Goal: Task Accomplishment & Management: Manage account settings

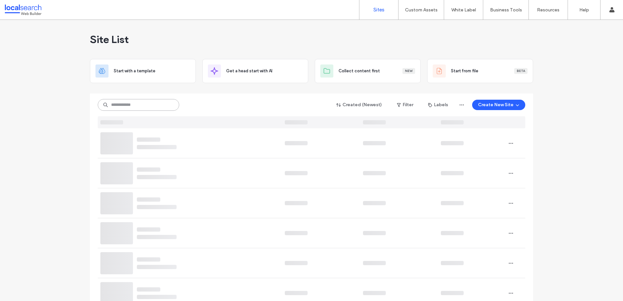
click at [147, 107] on input at bounding box center [139, 105] width 82 height 12
paste input "********"
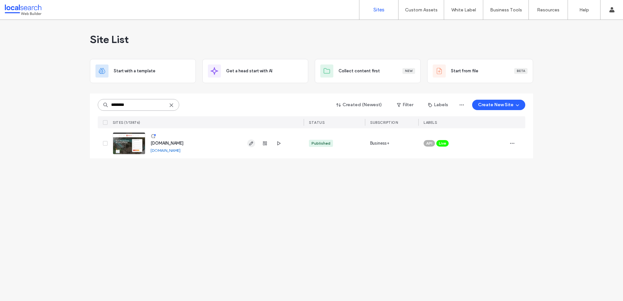
type input "********"
click at [252, 144] on icon "button" at bounding box center [251, 143] width 5 height 5
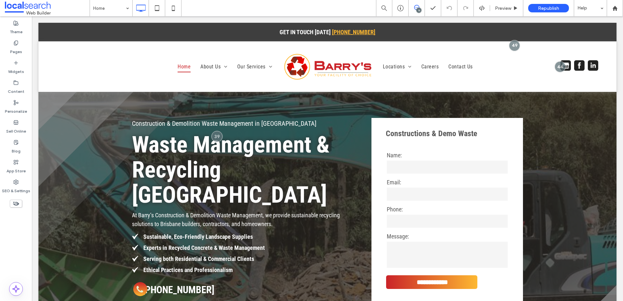
click at [415, 7] on icon at bounding box center [416, 7] width 5 height 5
click at [615, 75] on use at bounding box center [616, 75] width 5 height 5
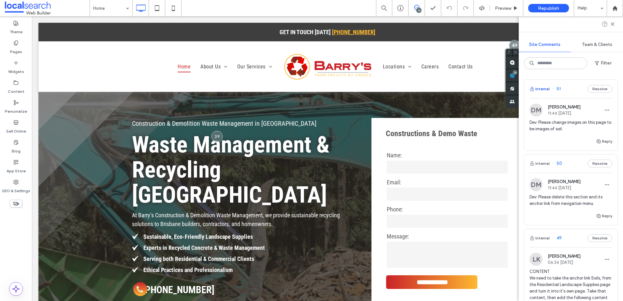
click at [544, 89] on button "Internal" at bounding box center [540, 89] width 20 height 8
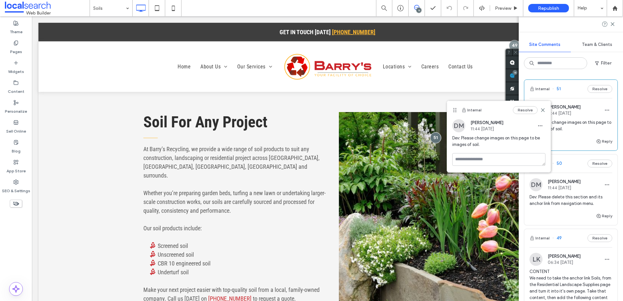
scroll to position [266, 0]
click at [13, 189] on label "SEO & Settings" at bounding box center [16, 189] width 28 height 9
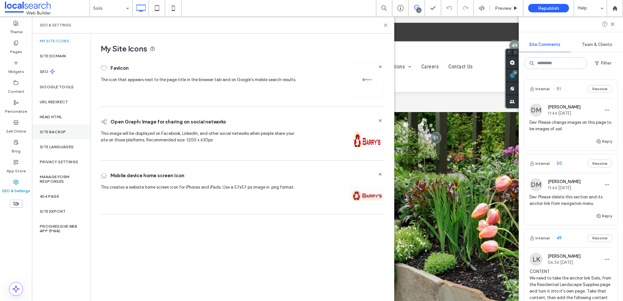
click at [72, 133] on div "Site Backup" at bounding box center [61, 132] width 59 height 15
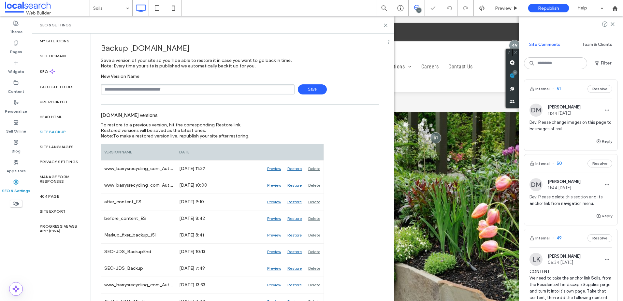
click at [186, 92] on input "text" at bounding box center [198, 89] width 194 height 10
type input "**********"
click at [546, 164] on button "Internal" at bounding box center [540, 164] width 20 height 8
click at [385, 24] on use at bounding box center [385, 25] width 3 height 3
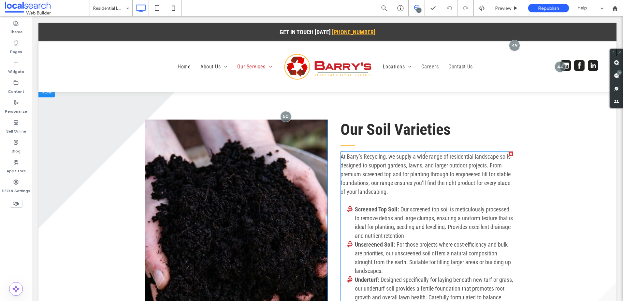
scroll to position [545, 0]
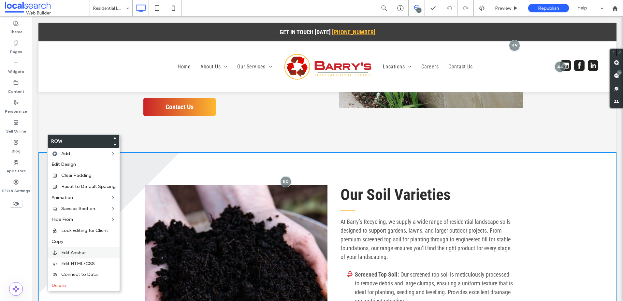
click at [72, 256] on div "Edit Anchor" at bounding box center [84, 252] width 72 height 11
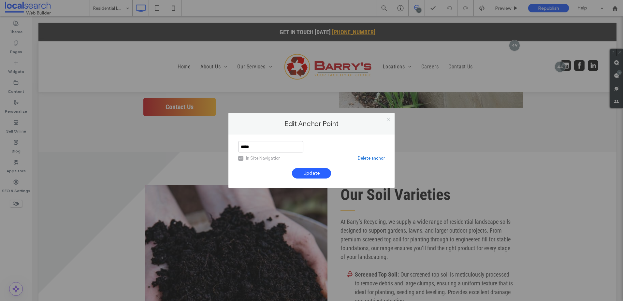
click at [390, 118] on icon at bounding box center [388, 119] width 5 height 5
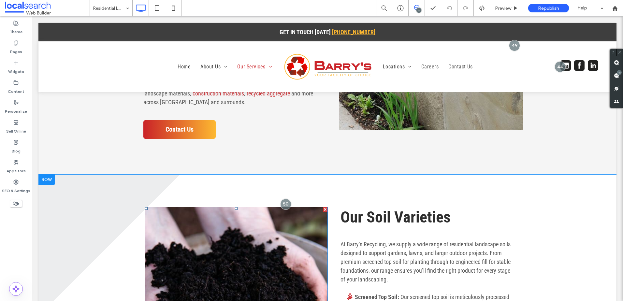
scroll to position [577, 0]
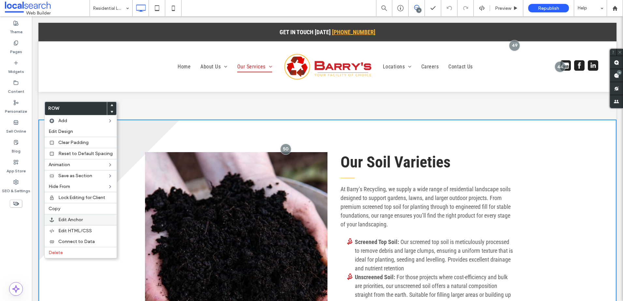
click at [86, 219] on label "Edit Anchor" at bounding box center [85, 220] width 54 height 6
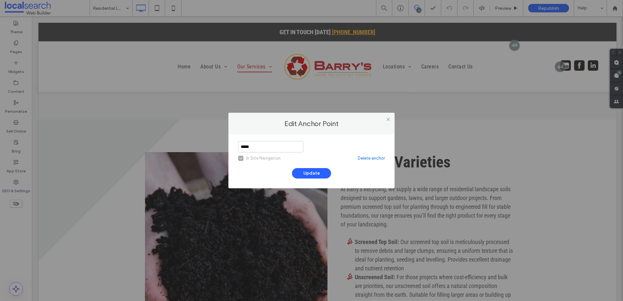
click at [371, 159] on link "Delete anchor" at bounding box center [371, 158] width 27 height 7
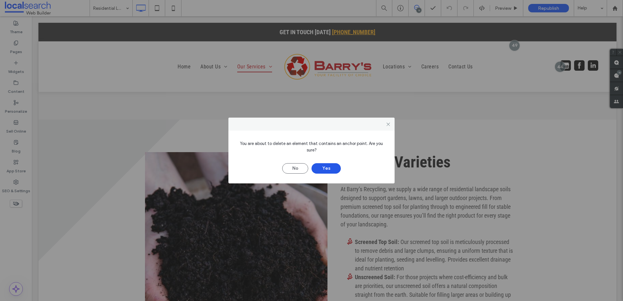
click at [326, 169] on button "Yes" at bounding box center [326, 168] width 29 height 10
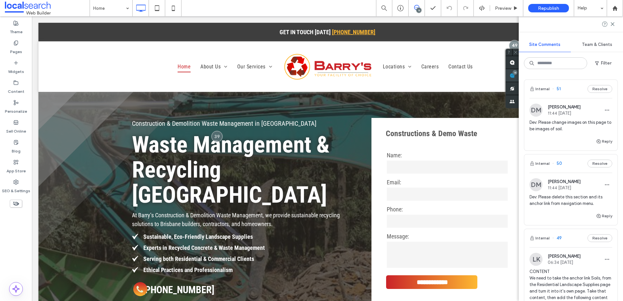
click at [519, 79] on span at bounding box center [512, 75] width 13 height 13
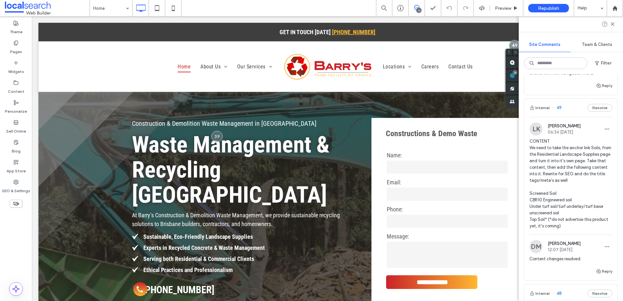
scroll to position [65, 0]
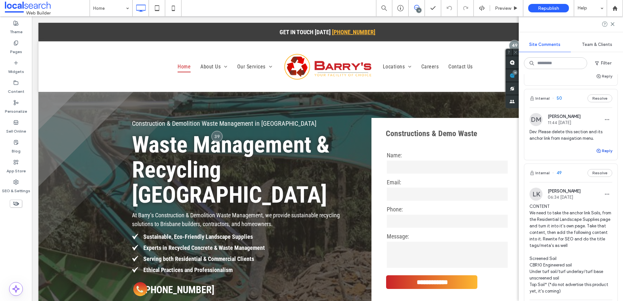
click at [598, 151] on button "Reply" at bounding box center [604, 151] width 16 height 8
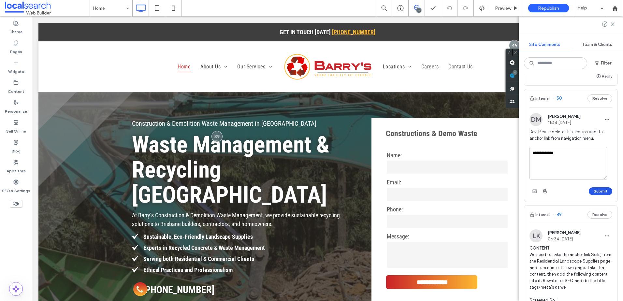
type textarea "**********"
click at [596, 191] on button "Submit" at bounding box center [600, 191] width 23 height 8
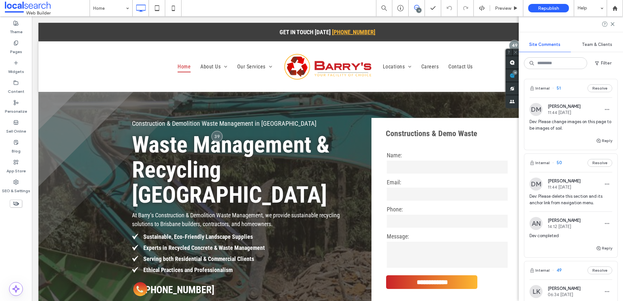
scroll to position [0, 0]
click at [544, 88] on button "Internal" at bounding box center [540, 89] width 20 height 8
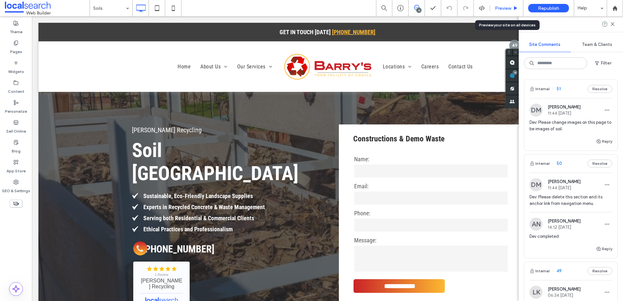
click at [512, 10] on div "Preview" at bounding box center [506, 9] width 33 height 6
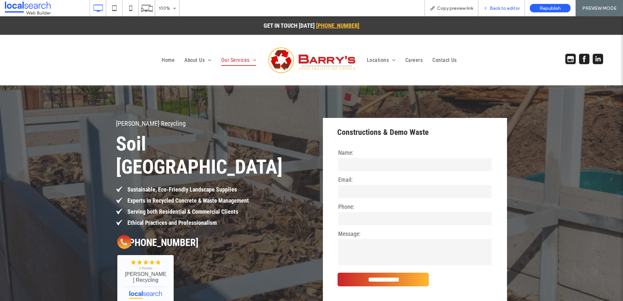
click at [496, 10] on span "Back to editor" at bounding box center [505, 9] width 30 height 6
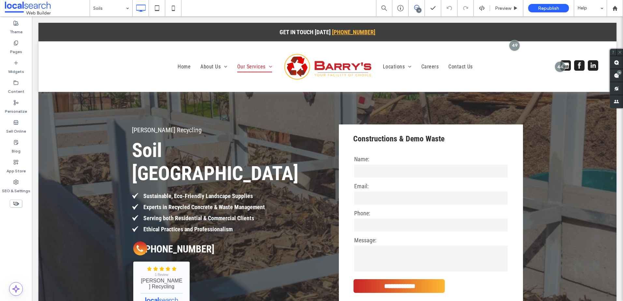
click at [417, 8] on icon at bounding box center [416, 7] width 5 height 5
click at [417, 8] on div "11" at bounding box center [419, 10] width 5 height 5
click at [615, 77] on use at bounding box center [616, 75] width 5 height 5
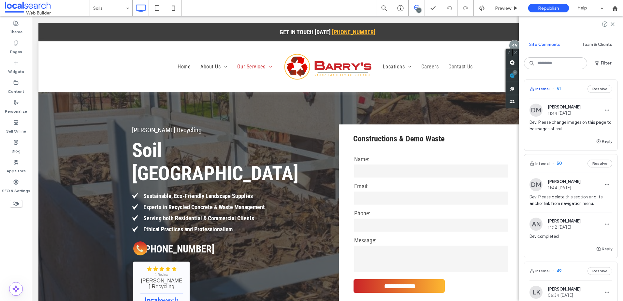
click at [544, 87] on button "Internal" at bounding box center [540, 89] width 20 height 8
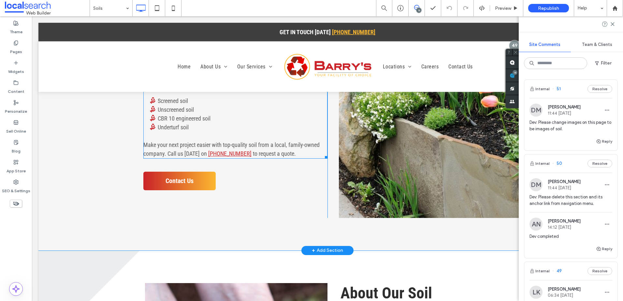
scroll to position [424, 0]
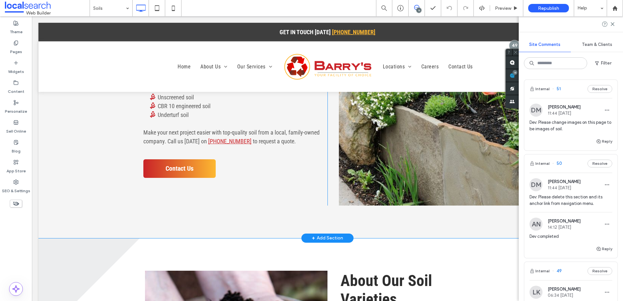
click at [375, 154] on link at bounding box center [431, 80] width 184 height 251
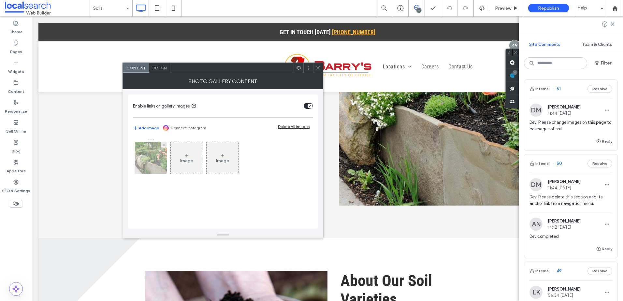
click at [156, 153] on img at bounding box center [151, 158] width 48 height 32
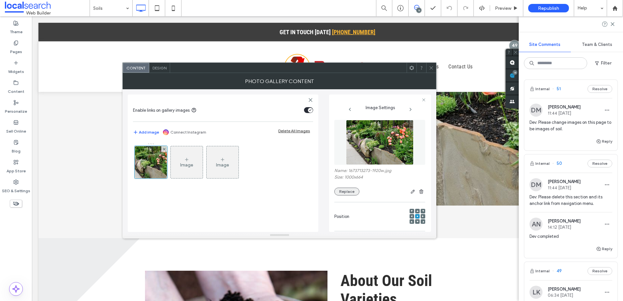
click at [356, 193] on button "Replace" at bounding box center [347, 192] width 25 height 8
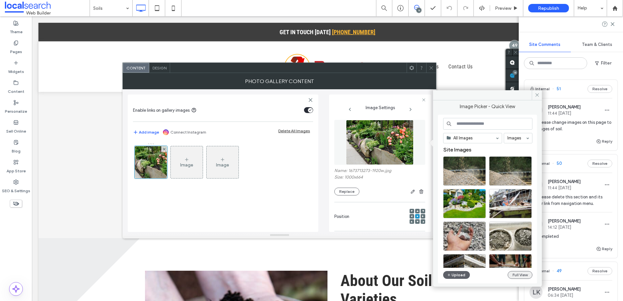
click at [519, 274] on button "Full View" at bounding box center [520, 275] width 25 height 8
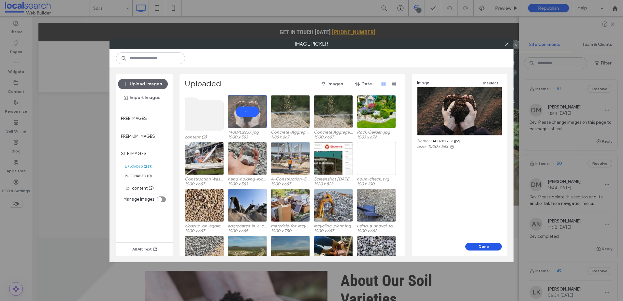
click at [496, 247] on button "Done" at bounding box center [484, 247] width 37 height 8
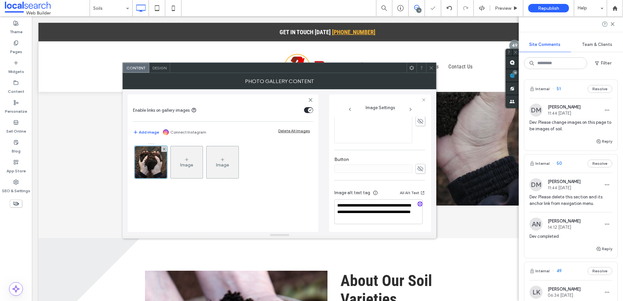
scroll to position [193, 0]
drag, startPoint x: 406, startPoint y: 217, endPoint x: 374, endPoint y: 211, distance: 32.7
click at [374, 211] on textarea "**********" at bounding box center [379, 211] width 88 height 25
type textarea "**********"
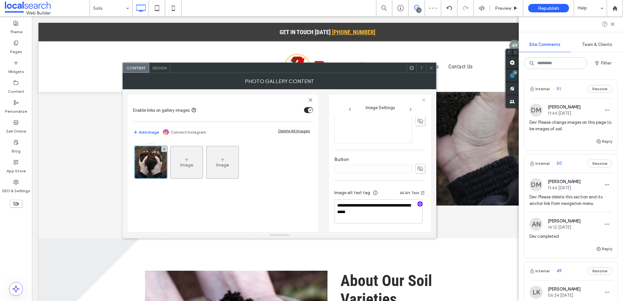
click at [418, 203] on use "button" at bounding box center [420, 204] width 4 height 4
click at [306, 71] on div at bounding box center [288, 68] width 237 height 10
click at [380, 216] on textarea "**********" at bounding box center [379, 212] width 88 height 25
drag, startPoint x: 349, startPoint y: 204, endPoint x: 353, endPoint y: 204, distance: 4.6
click at [351, 204] on textarea "**********" at bounding box center [379, 212] width 88 height 25
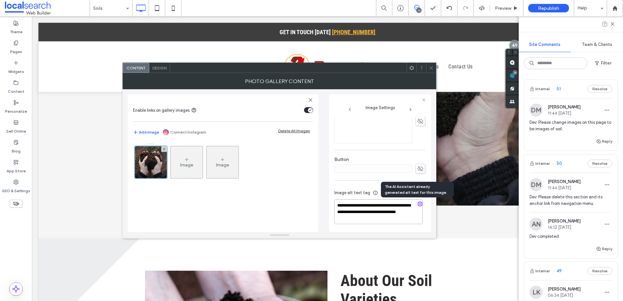
click at [374, 219] on textarea "**********" at bounding box center [379, 212] width 88 height 25
click at [346, 211] on textarea "**********" at bounding box center [379, 212] width 88 height 25
paste textarea "**********"
type textarea "**********"
click at [433, 68] on icon at bounding box center [431, 68] width 5 height 5
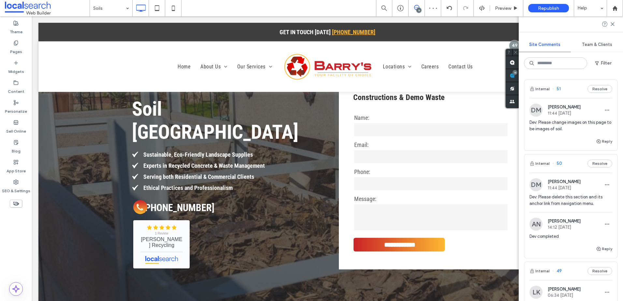
scroll to position [0, 0]
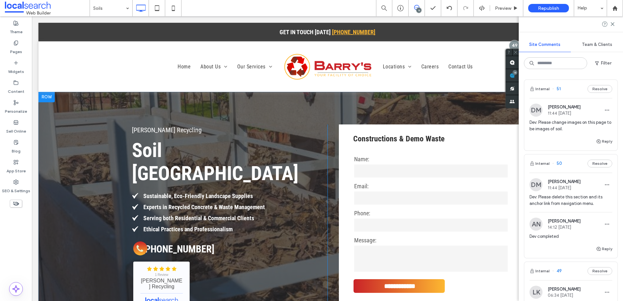
click at [52, 152] on div "**********" at bounding box center [327, 219] width 578 height 254
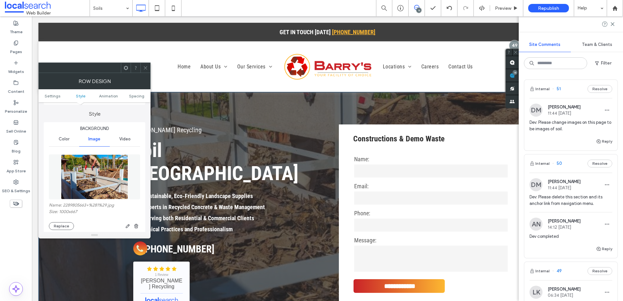
scroll to position [98, 0]
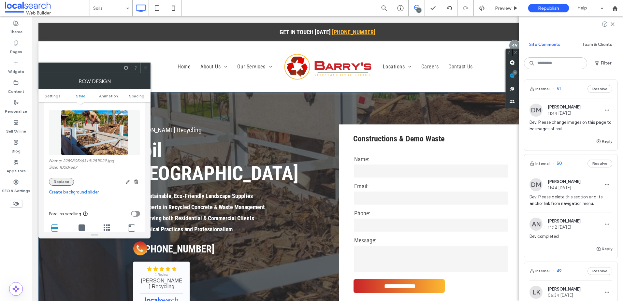
click at [62, 180] on button "Replace" at bounding box center [61, 182] width 25 height 8
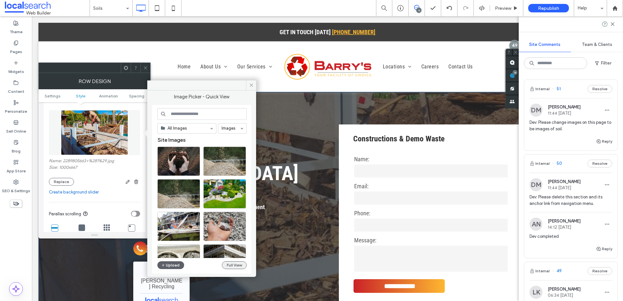
click at [237, 265] on button "Full View" at bounding box center [234, 265] width 25 height 8
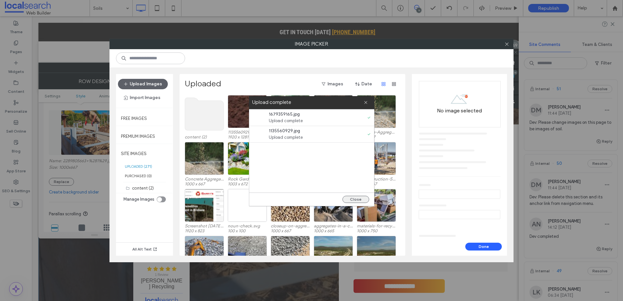
click at [360, 199] on button "Close" at bounding box center [356, 199] width 27 height 7
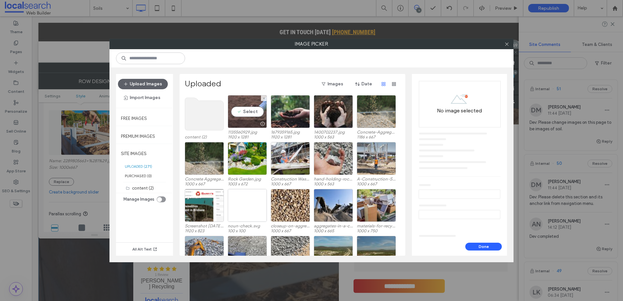
click at [251, 114] on div "Select" at bounding box center [247, 111] width 39 height 33
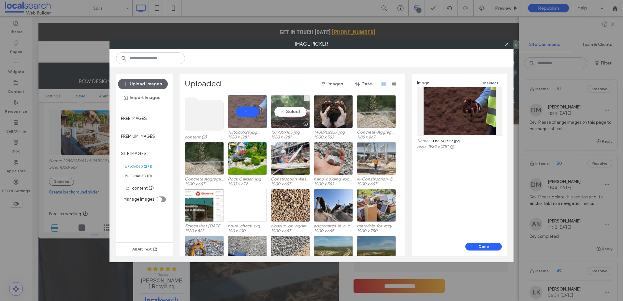
click at [293, 112] on div "Select" at bounding box center [290, 111] width 39 height 33
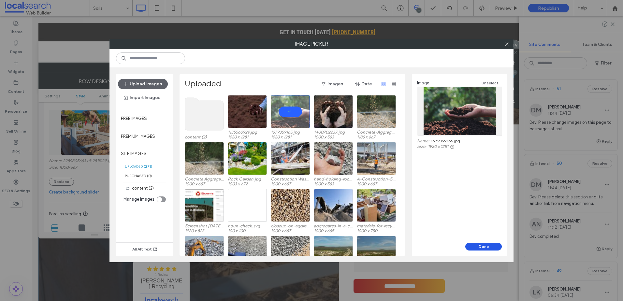
click at [486, 246] on button "Done" at bounding box center [484, 247] width 37 height 8
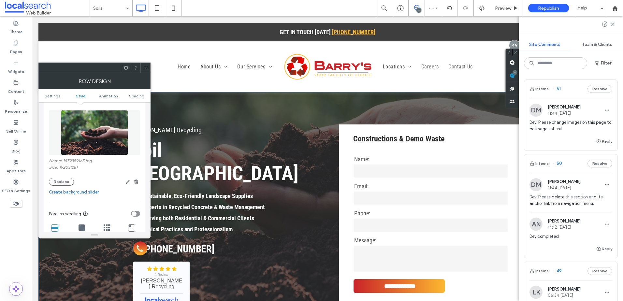
click at [144, 67] on use at bounding box center [145, 67] width 3 height 3
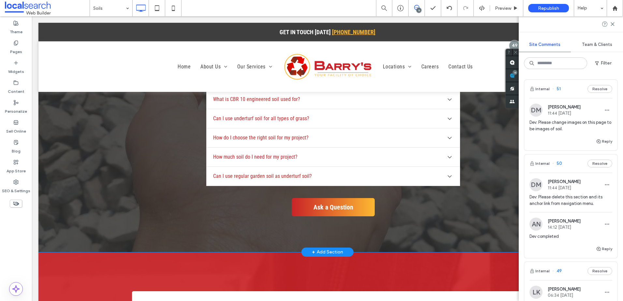
scroll to position [946, 0]
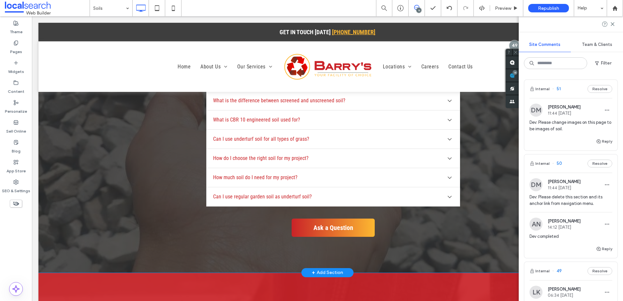
click at [98, 197] on div "Frequently Asked Questions What is the difference between screened and unscreen…" at bounding box center [327, 145] width 578 height 255
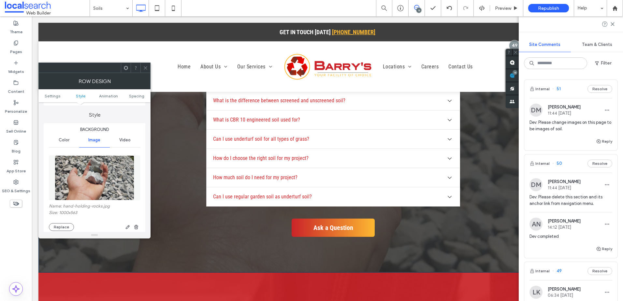
scroll to position [98, 0]
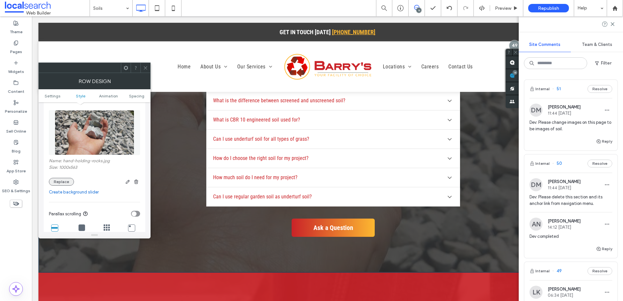
click at [66, 181] on button "Replace" at bounding box center [61, 182] width 25 height 8
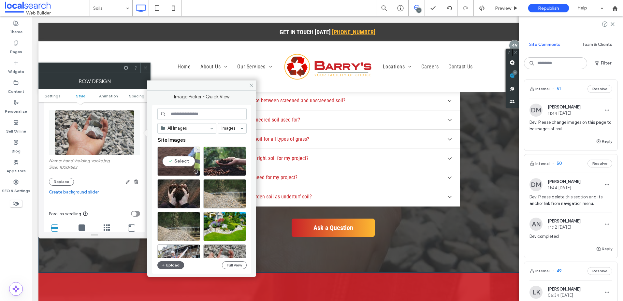
click at [180, 158] on div "Select" at bounding box center [178, 161] width 43 height 29
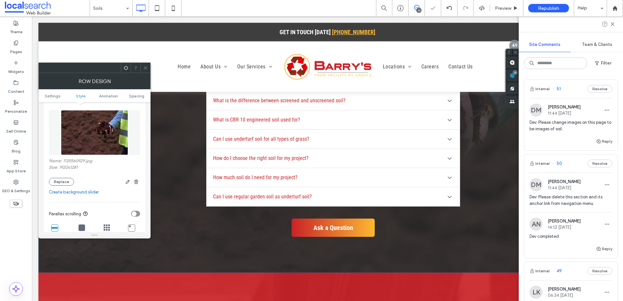
click at [144, 69] on icon at bounding box center [145, 68] width 5 height 5
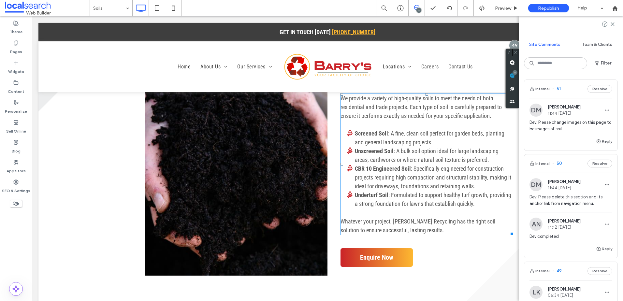
scroll to position [978, 0]
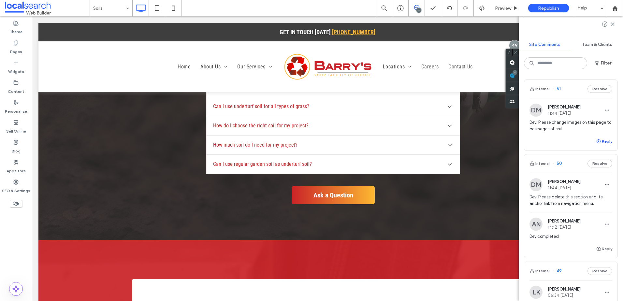
click at [600, 142] on button "Reply" at bounding box center [604, 142] width 16 height 8
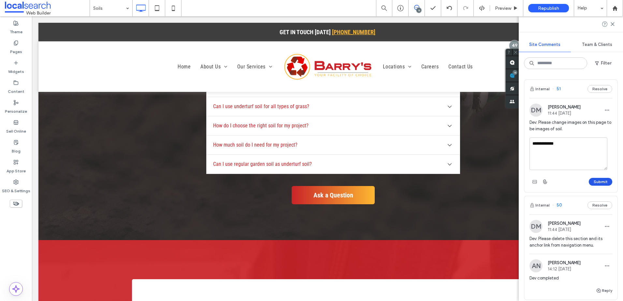
type textarea "**********"
click at [594, 182] on button "Submit" at bounding box center [600, 182] width 23 height 8
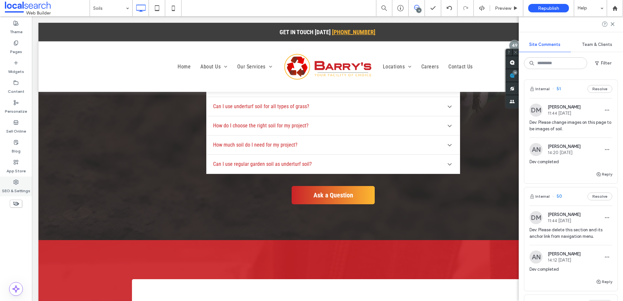
click at [24, 187] on label "SEO & Settings" at bounding box center [16, 189] width 28 height 9
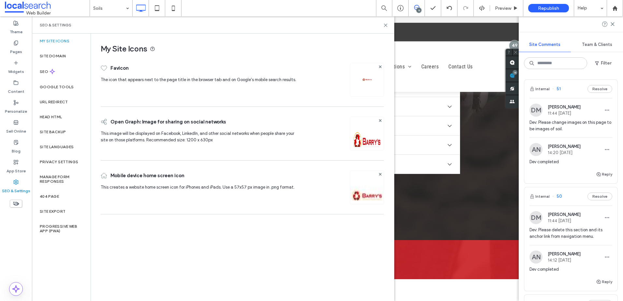
click at [212, 233] on div "My Site Icons Favicon The icon that appears next to the page title in the brows…" at bounding box center [242, 167] width 303 height 267
click at [385, 25] on icon at bounding box center [385, 25] width 5 height 5
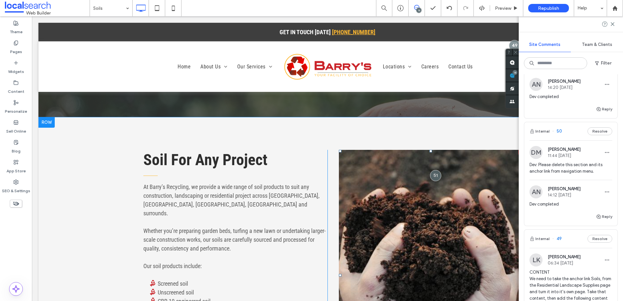
scroll to position [228, 0]
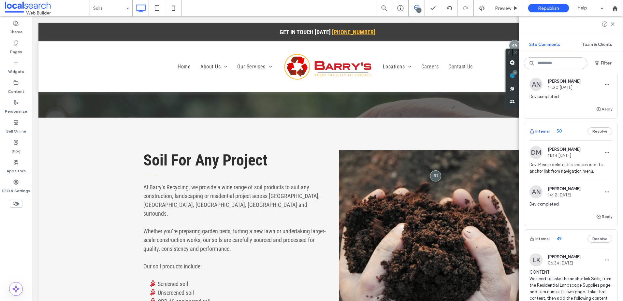
click at [546, 130] on button "Internal" at bounding box center [540, 131] width 20 height 8
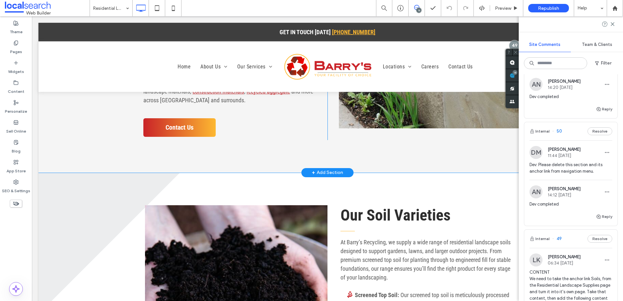
scroll to position [587, 0]
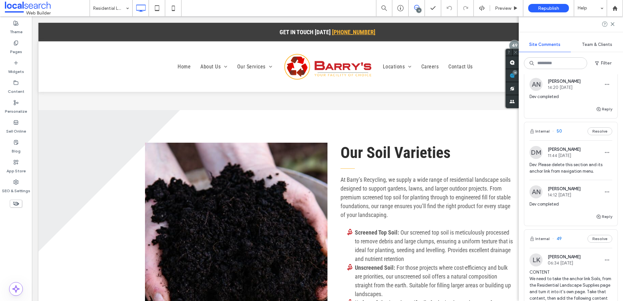
drag, startPoint x: 615, startPoint y: 24, endPoint x: 599, endPoint y: 34, distance: 18.6
click at [615, 24] on icon at bounding box center [612, 24] width 5 height 5
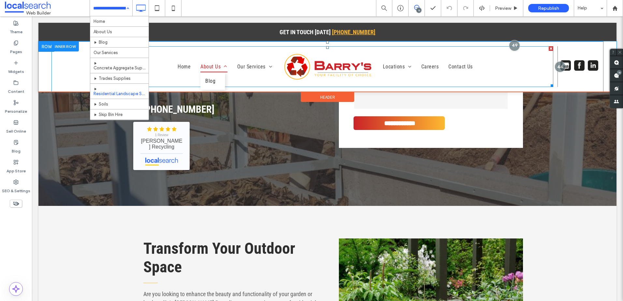
scroll to position [33, 0]
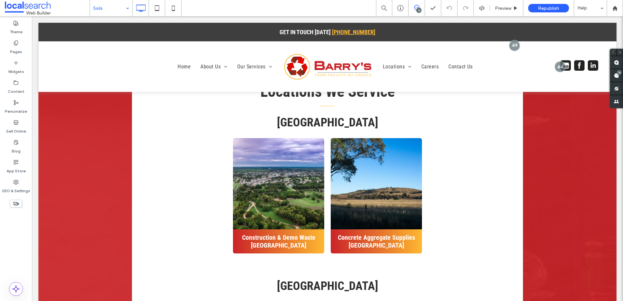
scroll to position [1206, 0]
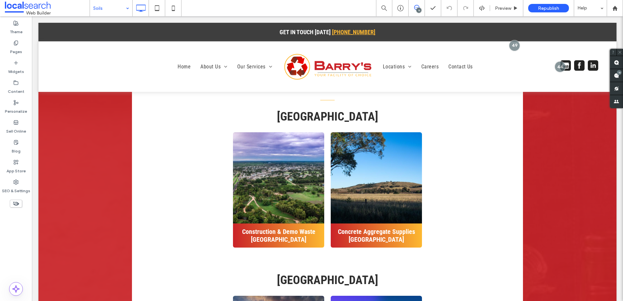
click at [620, 76] on span at bounding box center [616, 75] width 13 height 13
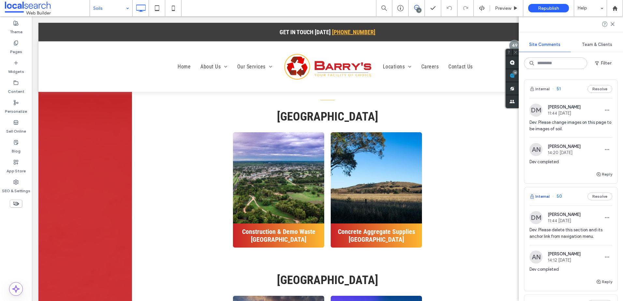
click at [545, 196] on button "Internal" at bounding box center [540, 197] width 20 height 8
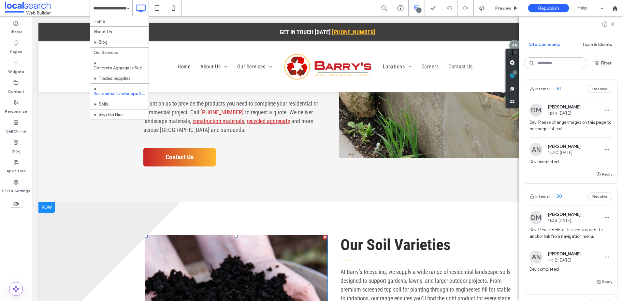
scroll to position [489, 0]
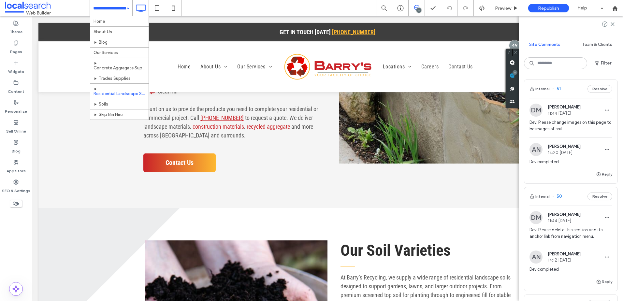
click at [128, 10] on div "Home About Us Blog Our Services Concrete Aggregate Supplies Trades Supplies Res…" at bounding box center [111, 8] width 42 height 16
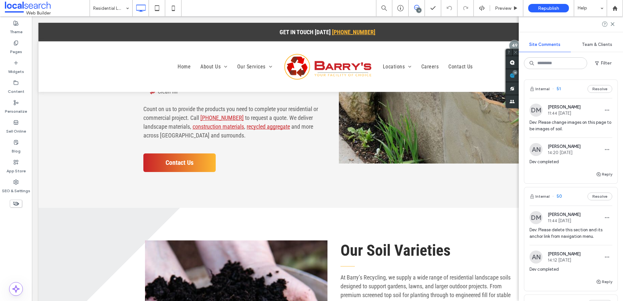
click at [612, 23] on use at bounding box center [612, 23] width 3 height 3
click at [611, 25] on icon at bounding box center [612, 24] width 5 height 5
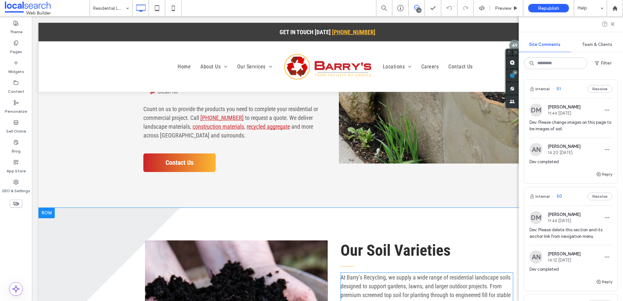
scroll to position [587, 0]
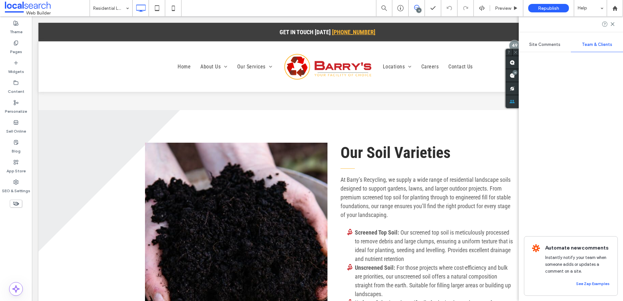
click at [415, 5] on icon at bounding box center [416, 7] width 5 height 5
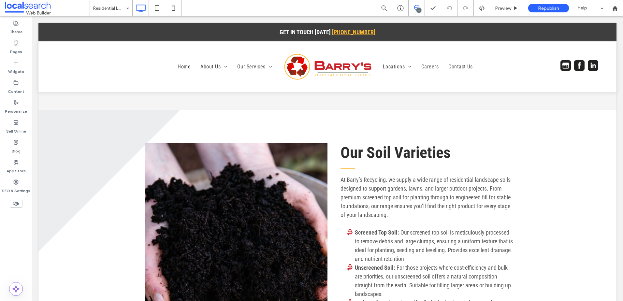
click at [415, 7] on icon at bounding box center [416, 7] width 5 height 5
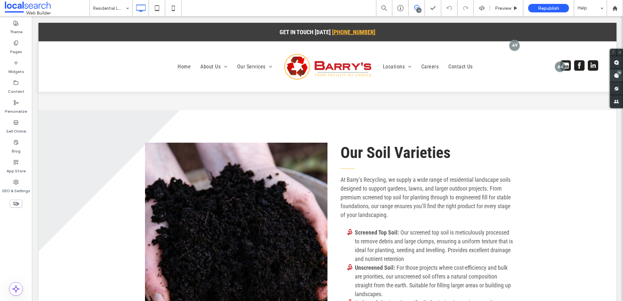
click at [620, 73] on div "11" at bounding box center [619, 72] width 5 height 5
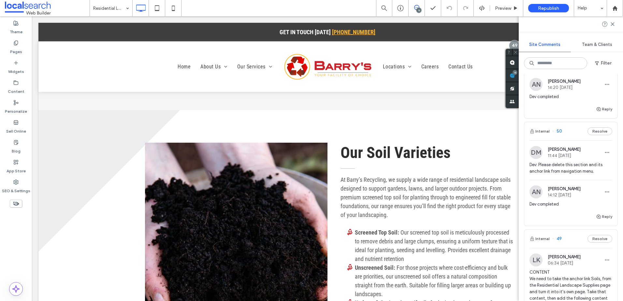
click at [576, 135] on div "Internal 50 Resolve" at bounding box center [571, 131] width 93 height 18
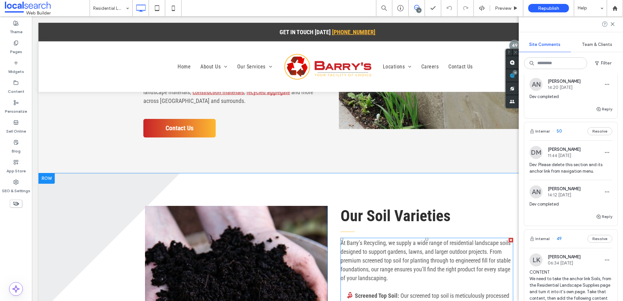
scroll to position [522, 0]
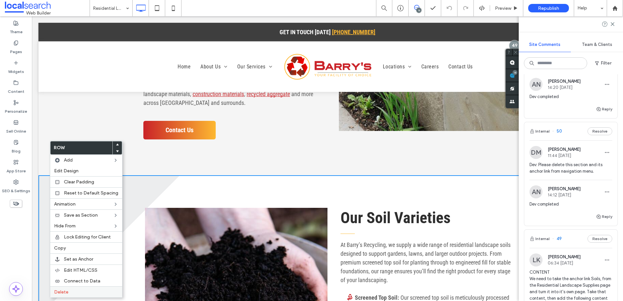
click at [76, 296] on div "Delete" at bounding box center [86, 292] width 72 height 11
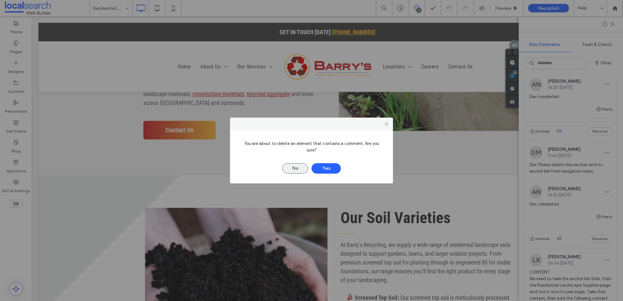
click at [296, 164] on button "No" at bounding box center [295, 168] width 26 height 10
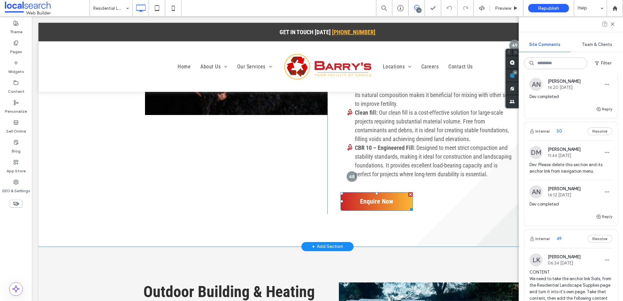
scroll to position [783, 0]
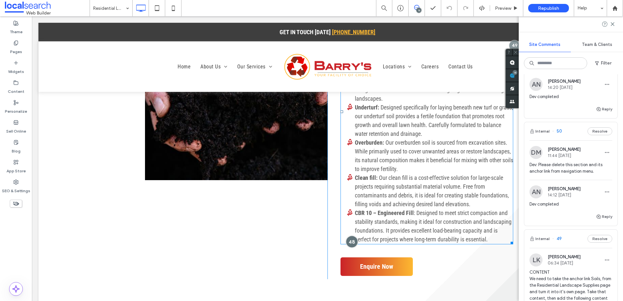
click at [350, 236] on div at bounding box center [352, 242] width 12 height 12
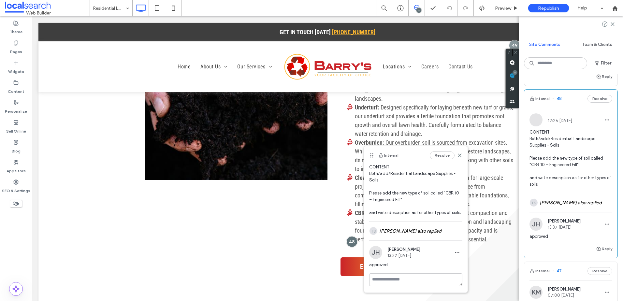
scroll to position [424, 0]
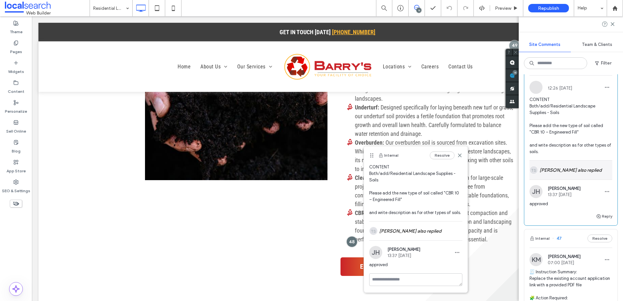
click at [556, 161] on div "TS Timothy Scott also replied" at bounding box center [571, 170] width 83 height 19
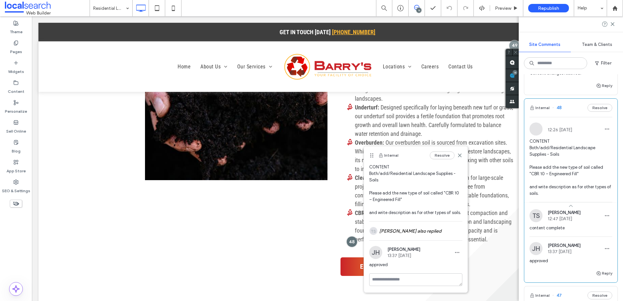
scroll to position [391, 0]
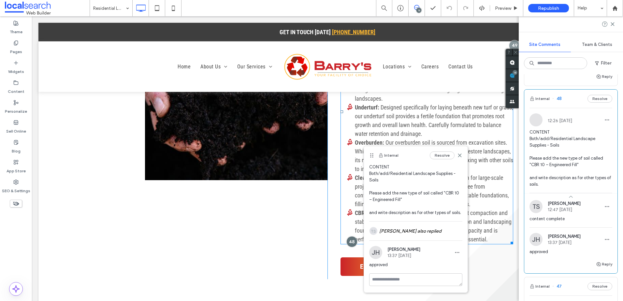
click at [409, 109] on span "Designed specifically for laying beneath new turf or grass, our underturf soil …" at bounding box center [434, 120] width 158 height 33
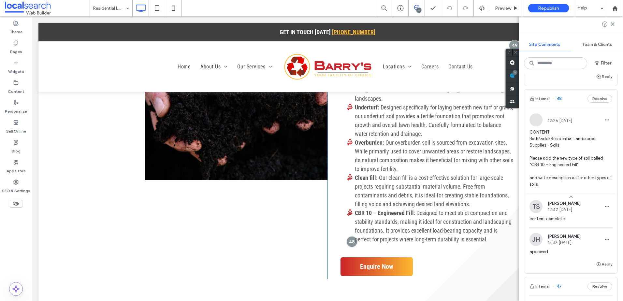
click at [166, 209] on div "Click To Paste" at bounding box center [230, 113] width 196 height 332
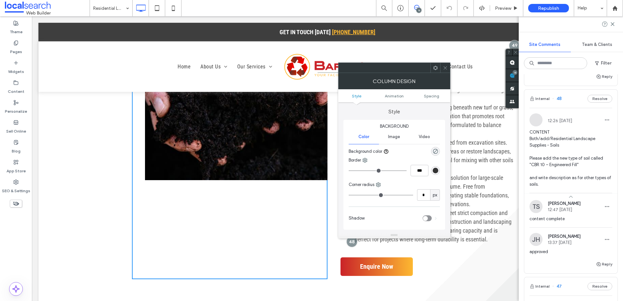
drag, startPoint x: 443, startPoint y: 65, endPoint x: 421, endPoint y: 72, distance: 22.7
click at [443, 66] on icon at bounding box center [445, 68] width 5 height 5
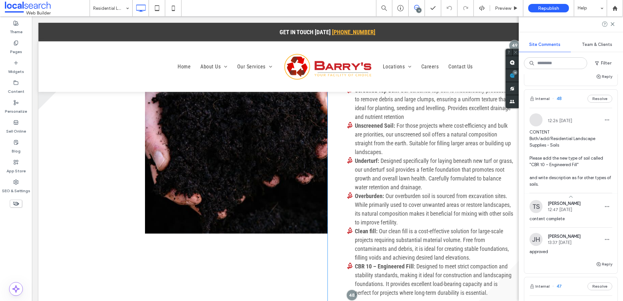
scroll to position [717, 0]
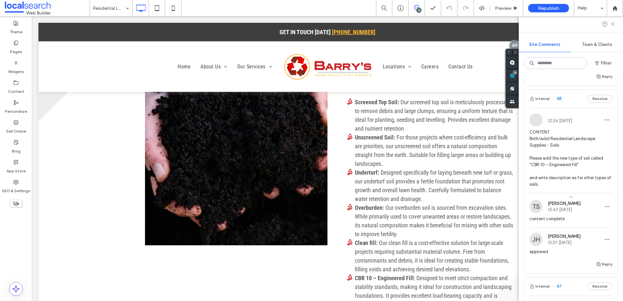
click at [614, 25] on icon at bounding box center [612, 24] width 5 height 5
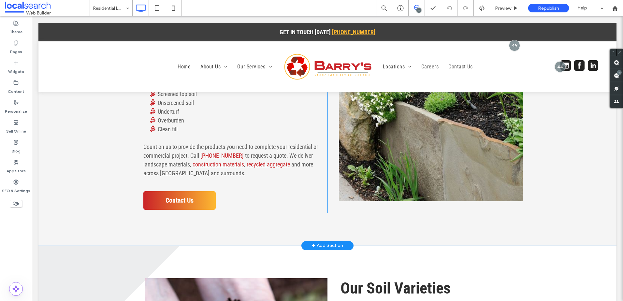
scroll to position [489, 0]
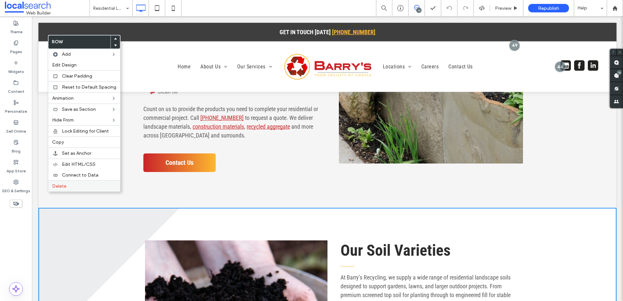
click at [77, 189] on div "Delete" at bounding box center [84, 186] width 72 height 11
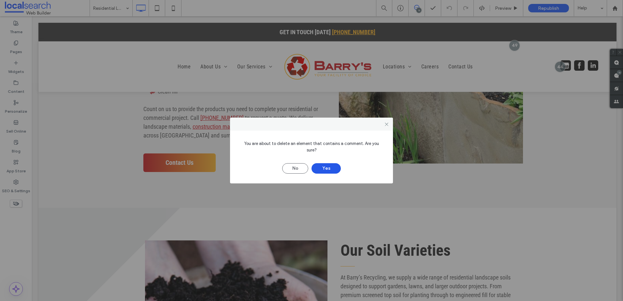
click at [324, 164] on button "Yes" at bounding box center [326, 168] width 29 height 10
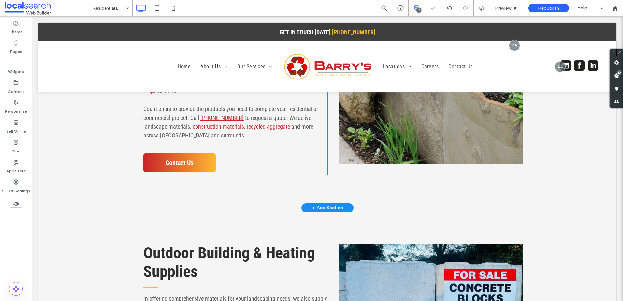
click at [442, 166] on div "Transform Your Outdoor Space Are you looking to enhance the beauty and function…" at bounding box center [327, 44] width 578 height 328
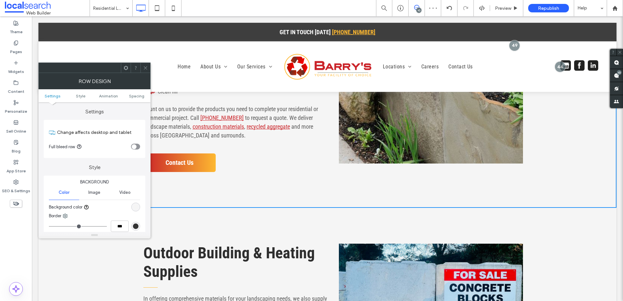
click at [135, 206] on div "rgb(245, 245, 245)" at bounding box center [136, 207] width 6 height 6
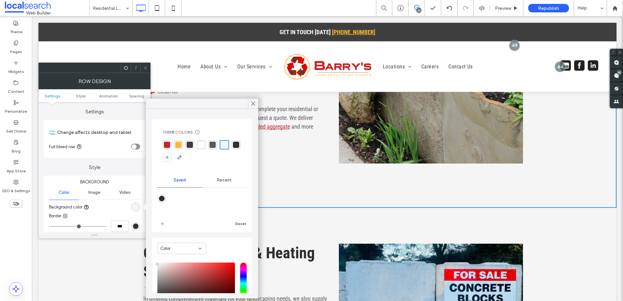
click at [196, 144] on div at bounding box center [202, 151] width 79 height 22
click at [204, 144] on div "rgba(255, 255, 255, 1)" at bounding box center [201, 145] width 6 height 6
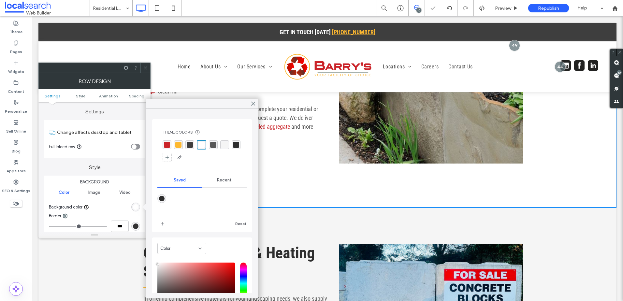
drag, startPoint x: 136, startPoint y: 62, endPoint x: 167, endPoint y: 75, distance: 33.4
click at [137, 61] on ul "Home About Us Blog Our Services Concrete Aggregate Supplies Trades Supplies Res…" at bounding box center [192, 67] width 171 height 36
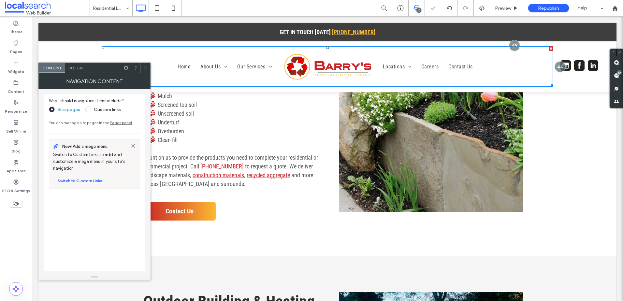
scroll to position [391, 0]
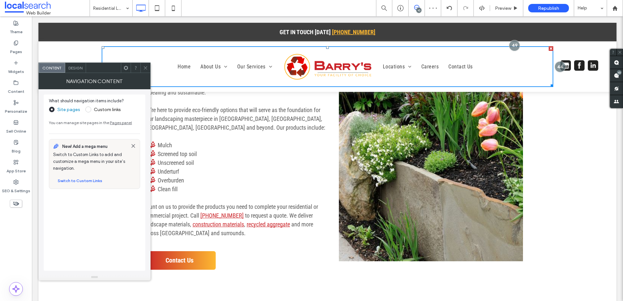
click at [147, 68] on icon at bounding box center [145, 68] width 5 height 5
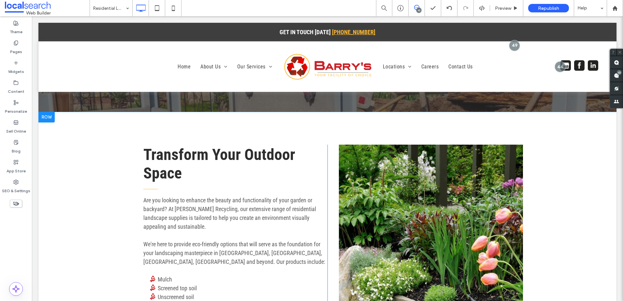
scroll to position [293, 0]
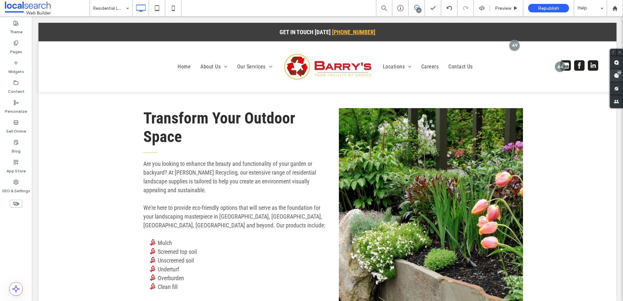
click at [620, 76] on span at bounding box center [616, 75] width 13 height 13
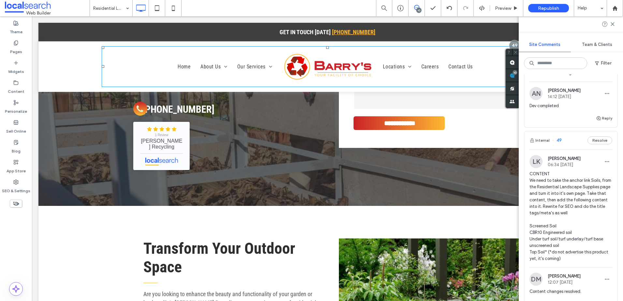
scroll to position [163, 0]
click at [507, 14] on div "Preview" at bounding box center [506, 8] width 33 height 16
click at [509, 11] on span "Preview" at bounding box center [503, 9] width 16 height 6
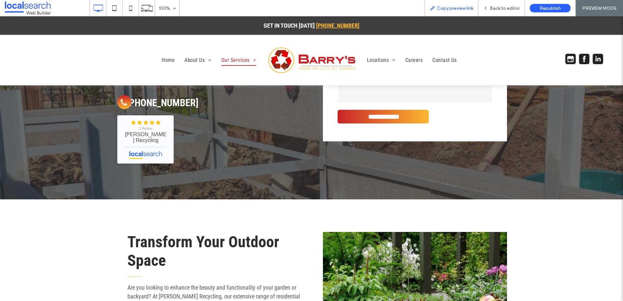
click at [462, 6] on span "Copy preview link" at bounding box center [455, 9] width 36 height 6
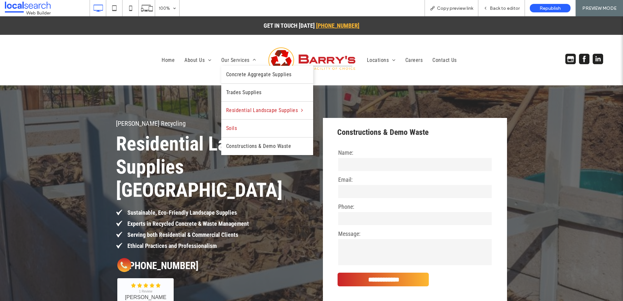
click at [240, 130] on link "Soils" at bounding box center [267, 129] width 92 height 18
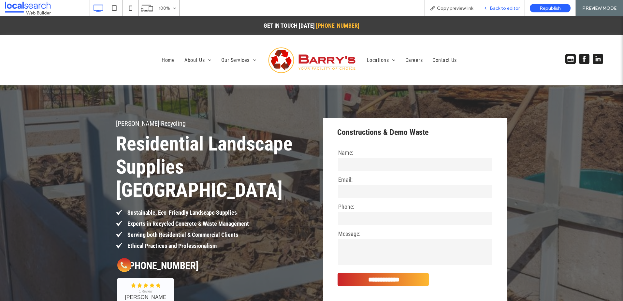
click at [500, 10] on span "Back to editor" at bounding box center [505, 9] width 30 height 6
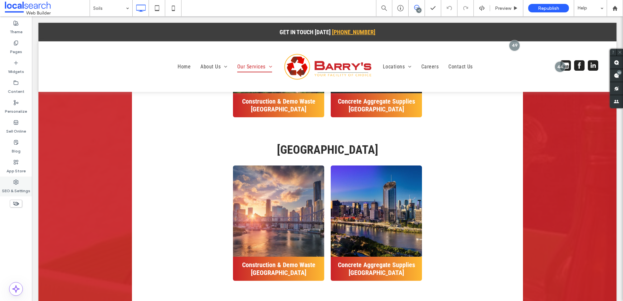
click at [23, 185] on label "SEO & Settings" at bounding box center [16, 189] width 28 height 9
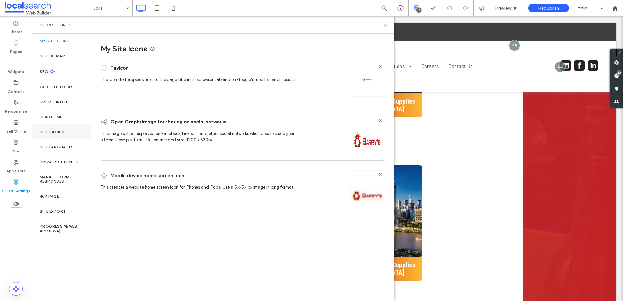
click at [50, 130] on label "Site Backup" at bounding box center [53, 132] width 26 height 5
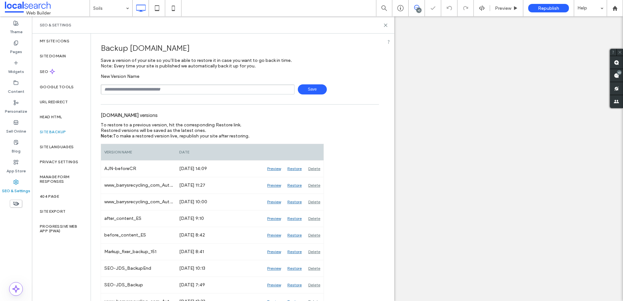
click at [167, 86] on input "text" at bounding box center [198, 89] width 194 height 10
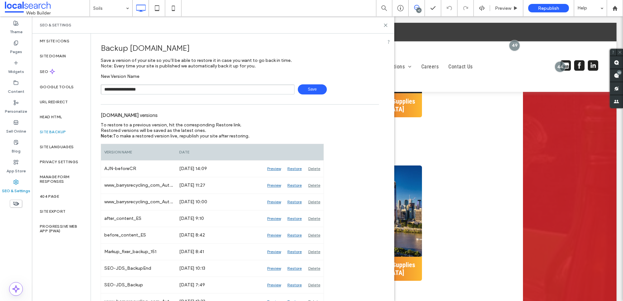
type input "**********"
click at [386, 26] on icon at bounding box center [385, 25] width 5 height 5
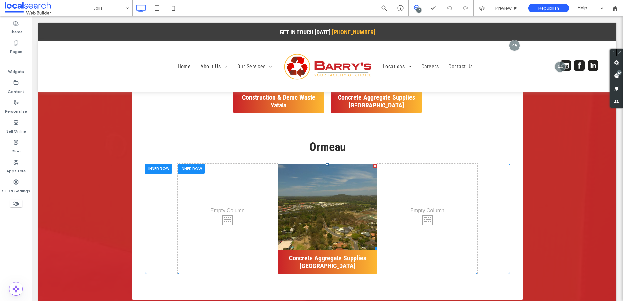
scroll to position [1630, 0]
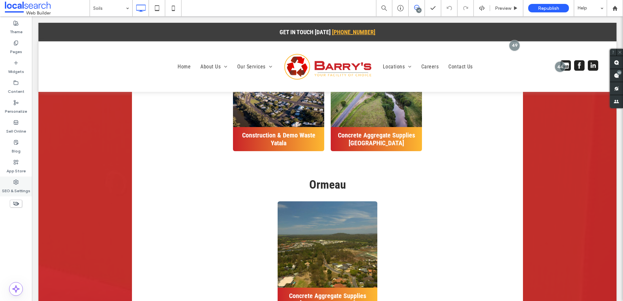
click at [20, 187] on label "SEO & Settings" at bounding box center [16, 189] width 28 height 9
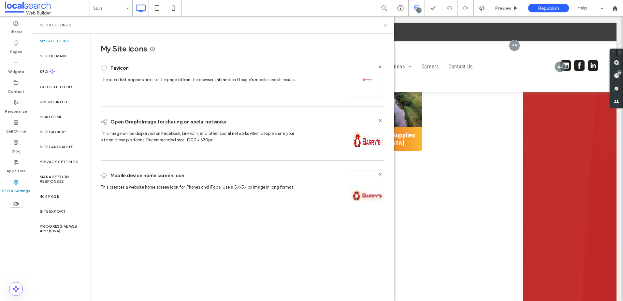
drag, startPoint x: 386, startPoint y: 27, endPoint x: 420, endPoint y: 70, distance: 55.0
click at [386, 27] on icon at bounding box center [385, 25] width 5 height 5
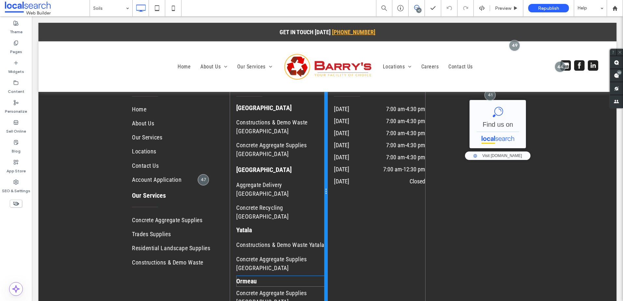
scroll to position [2040, 0]
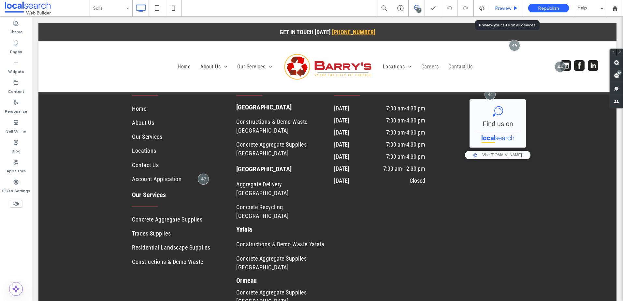
click at [507, 4] on div "Preview" at bounding box center [506, 8] width 33 height 16
drag, startPoint x: 504, startPoint y: 7, endPoint x: 410, endPoint y: 90, distance: 125.5
click at [504, 7] on span "Preview" at bounding box center [503, 9] width 16 height 6
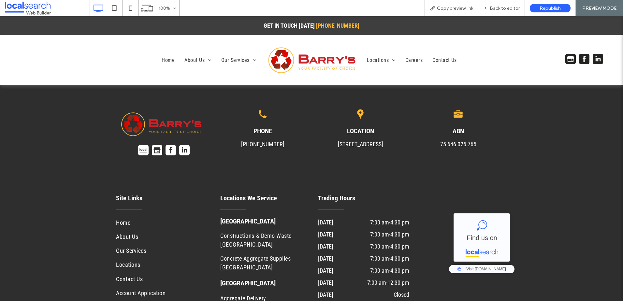
scroll to position [1859, 0]
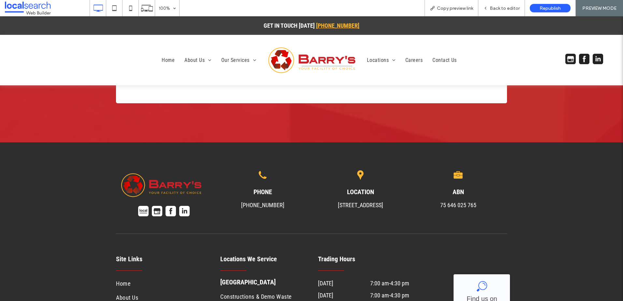
click at [439, 217] on div "ABN 75 646 025 765 Click To Paste" at bounding box center [459, 194] width 98 height 51
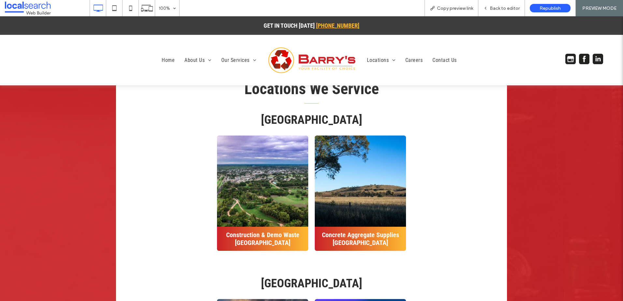
scroll to position [1141, 0]
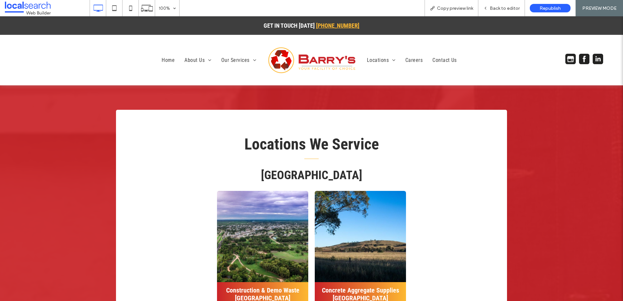
click at [161, 177] on h3 "[GEOGRAPHIC_DATA]" at bounding box center [311, 176] width 365 height 12
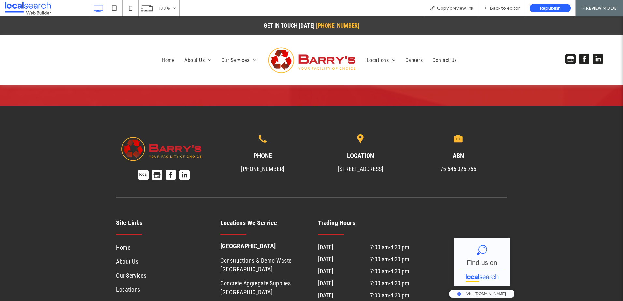
scroll to position [1864, 0]
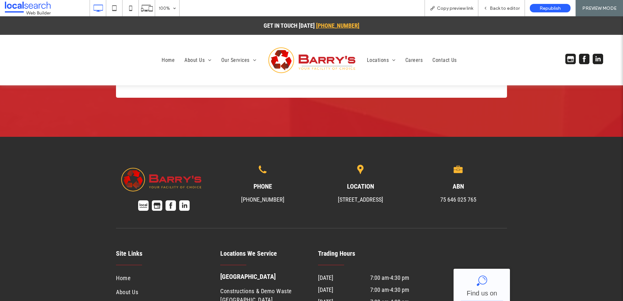
click at [475, 202] on p "75 646 025 765" at bounding box center [458, 199] width 88 height 9
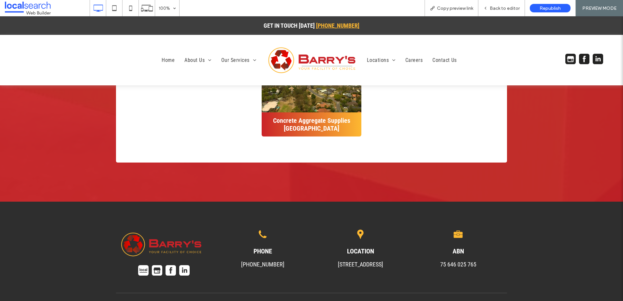
scroll to position [1799, 0]
click at [501, 276] on div "ABN 75 646 025 765 Click To Paste" at bounding box center [459, 253] width 98 height 51
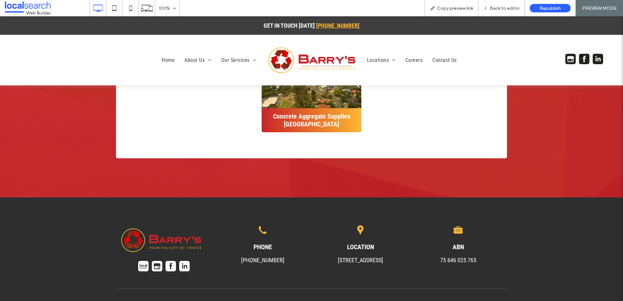
scroll to position [1864, 0]
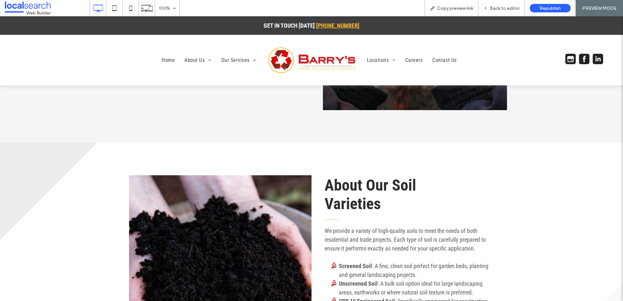
scroll to position [429, 0]
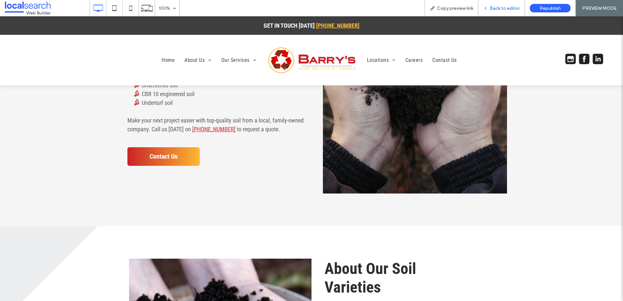
click at [502, 7] on span "Back to editor" at bounding box center [505, 9] width 30 height 6
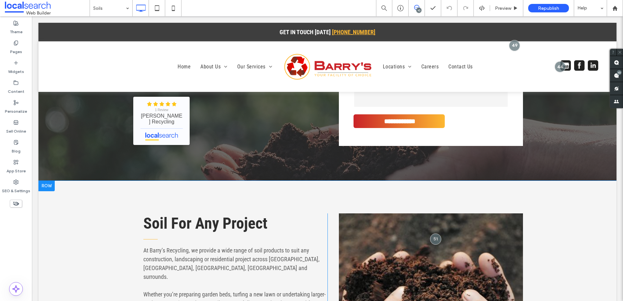
scroll to position [169, 0]
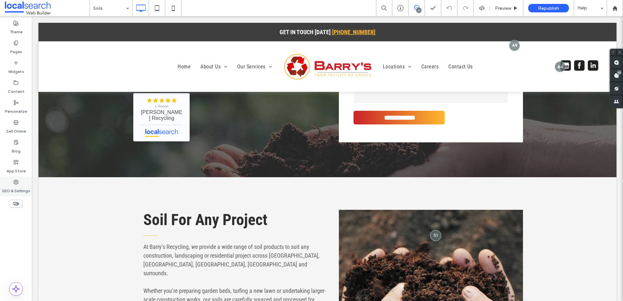
click at [26, 185] on label "SEO & Settings" at bounding box center [16, 189] width 28 height 9
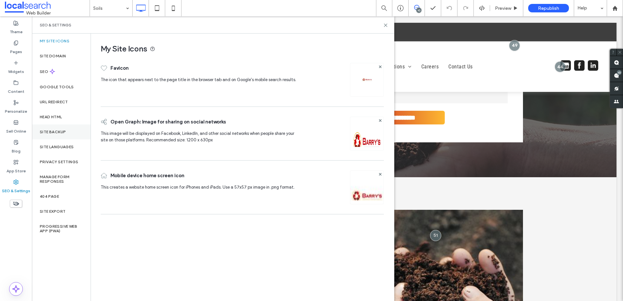
click at [65, 132] on label "Site Backup" at bounding box center [53, 132] width 26 height 5
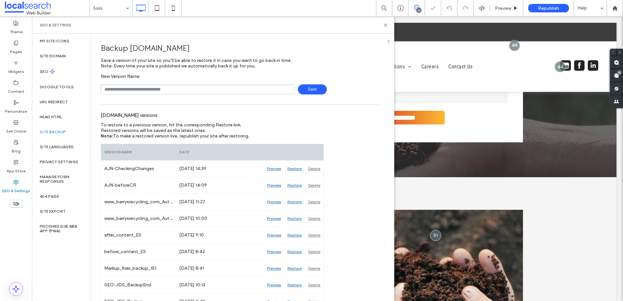
click at [179, 90] on input "text" at bounding box center [198, 89] width 194 height 10
type input "******"
click at [385, 24] on icon at bounding box center [385, 25] width 5 height 5
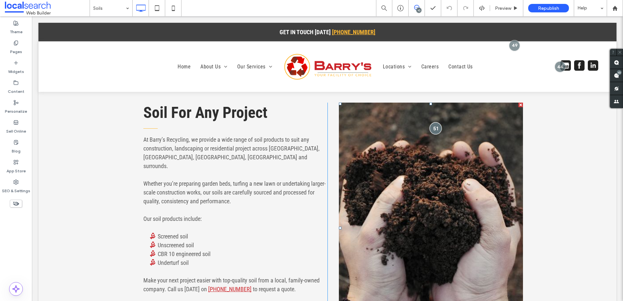
scroll to position [276, 0]
click at [433, 128] on div at bounding box center [436, 128] width 12 height 12
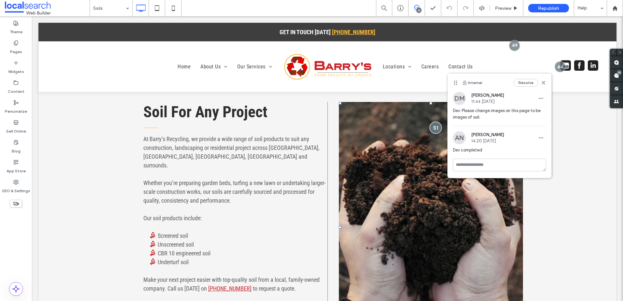
click at [433, 128] on div at bounding box center [436, 128] width 12 height 12
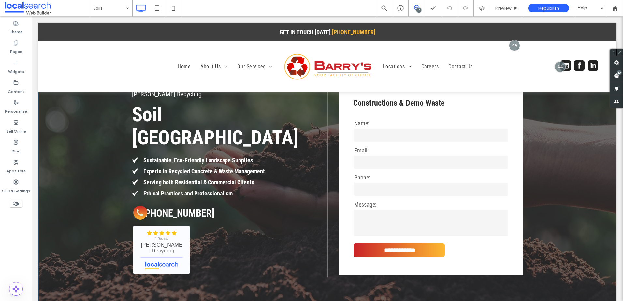
scroll to position [0, 0]
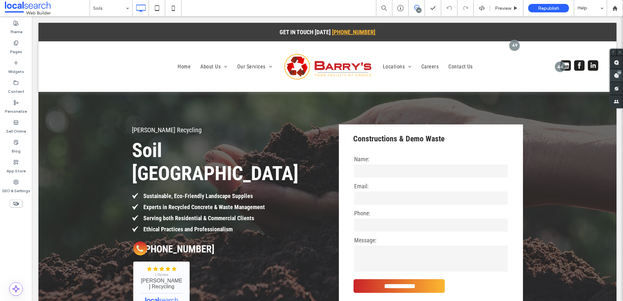
click at [618, 78] on use at bounding box center [616, 75] width 5 height 5
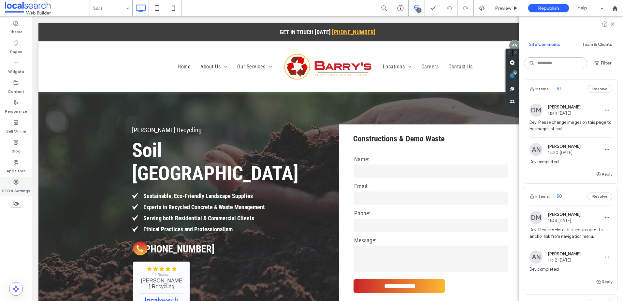
click at [15, 177] on div "SEO & Settings" at bounding box center [16, 187] width 32 height 20
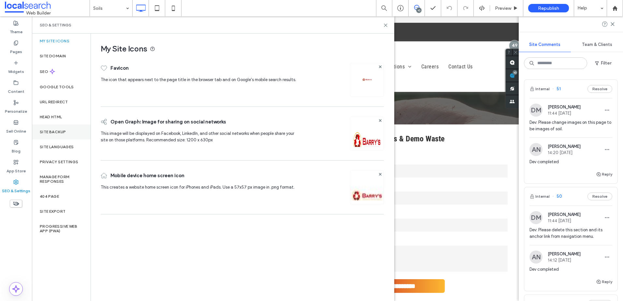
click at [61, 127] on div "Site Backup" at bounding box center [61, 132] width 59 height 15
